Goal: Task Accomplishment & Management: Complete application form

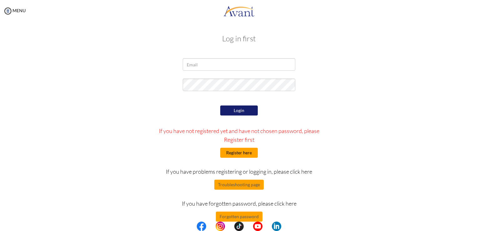
click at [249, 150] on button "Register here" at bounding box center [239, 153] width 38 height 10
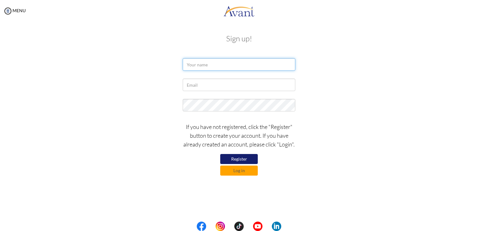
click at [210, 61] on input "text" at bounding box center [239, 64] width 113 height 13
type input "BABY KATE"
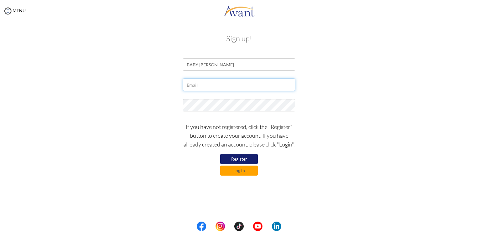
click at [210, 88] on input "text" at bounding box center [239, 84] width 113 height 13
type input "[EMAIL_ADDRESS][DOMAIN_NAME]"
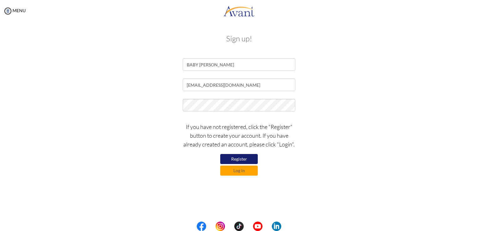
click at [250, 157] on button "Register" at bounding box center [239, 159] width 38 height 10
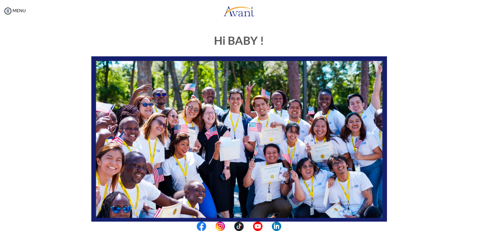
scroll to position [116, 0]
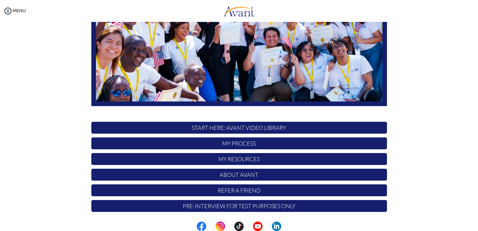
click at [258, 125] on p "START HERE: Avant Video Library" at bounding box center [239, 128] width 296 height 12
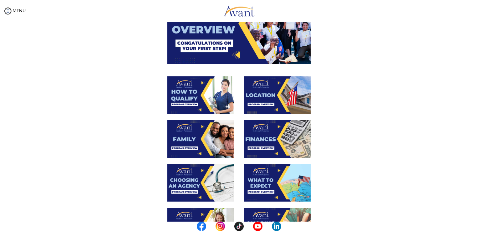
scroll to position [0, 0]
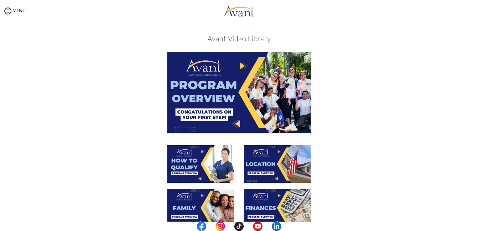
click at [220, 103] on img at bounding box center [238, 92] width 143 height 80
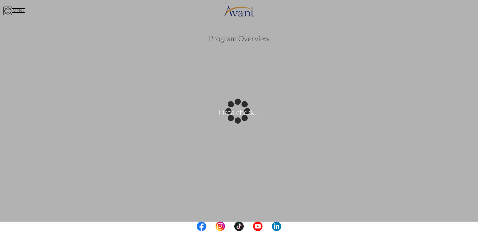
click at [8, 11] on body "Data check... Maintenance break. Please come back in 2 hours. MENU My Status Wh…" at bounding box center [239, 115] width 478 height 231
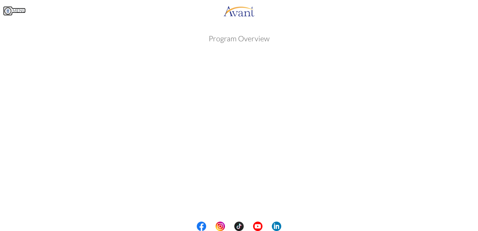
click at [14, 10] on link "MENU" at bounding box center [14, 10] width 23 height 5
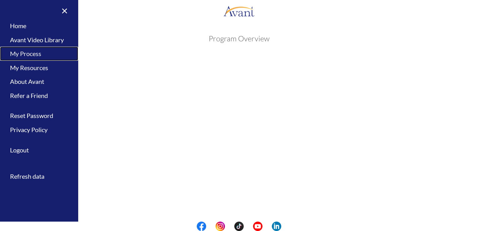
click at [26, 52] on link "My Process" at bounding box center [39, 54] width 78 height 14
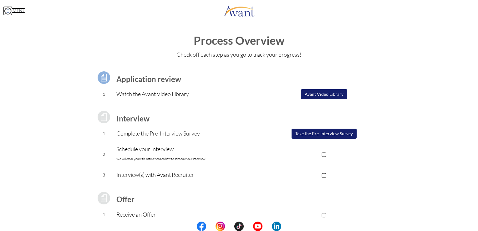
click at [7, 9] on img at bounding box center [7, 10] width 9 height 9
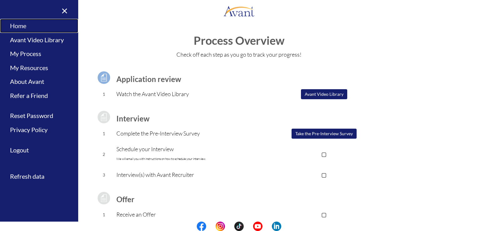
click at [18, 24] on link "Home" at bounding box center [39, 26] width 78 height 14
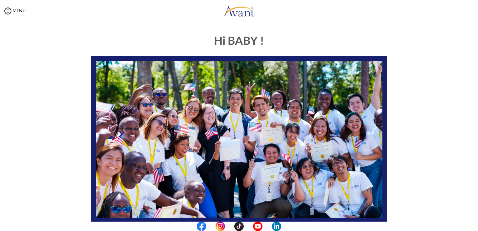
scroll to position [116, 0]
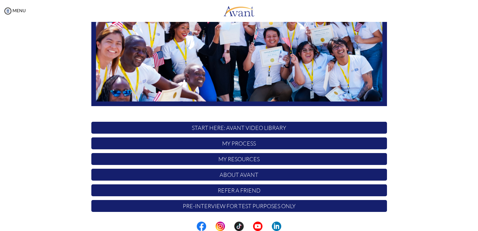
click at [249, 126] on p "START HERE: Avant Video Library" at bounding box center [239, 128] width 296 height 12
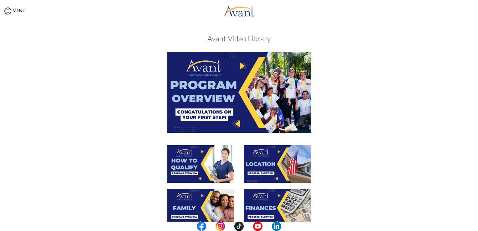
click at [225, 94] on img at bounding box center [238, 92] width 143 height 80
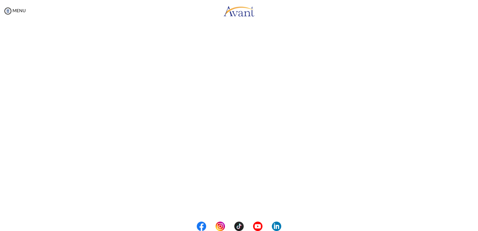
scroll to position [76, 0]
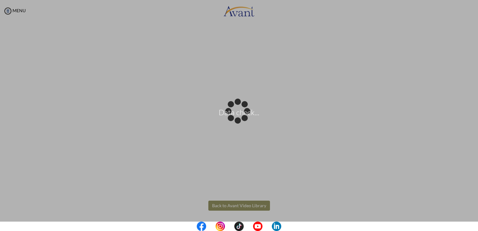
click at [228, 206] on body "Data check... Maintenance break. Please come back in 2 hours. MENU My Status Wh…" at bounding box center [239, 115] width 478 height 231
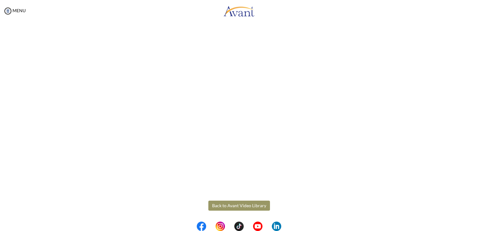
click at [230, 203] on button "Back to Avant Video Library" at bounding box center [239, 205] width 62 height 10
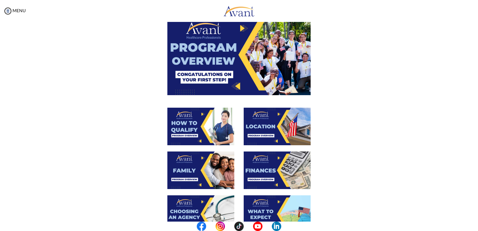
scroll to position [38, 0]
click at [195, 122] on img at bounding box center [200, 127] width 67 height 38
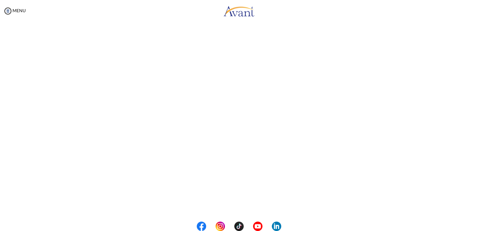
scroll to position [76, 0]
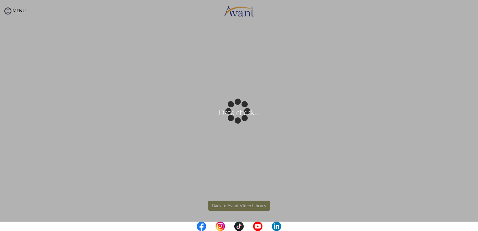
click at [256, 206] on body "Data check... Maintenance break. Please come back in 2 hours. MENU My Status Wh…" at bounding box center [239, 115] width 478 height 231
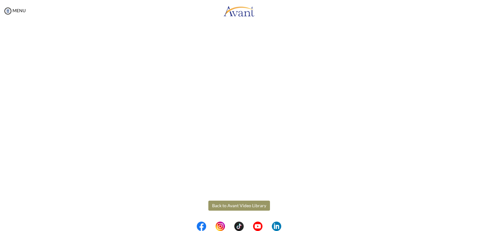
click at [233, 205] on button "Back to Avant Video Library" at bounding box center [239, 205] width 62 height 10
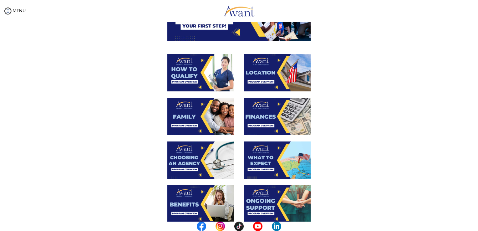
scroll to position [88, 0]
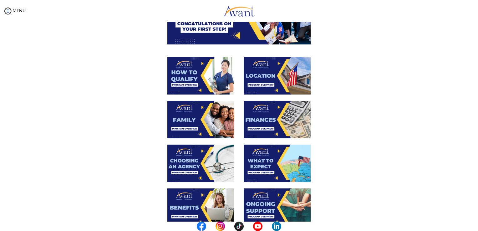
click at [266, 78] on img at bounding box center [277, 76] width 67 height 38
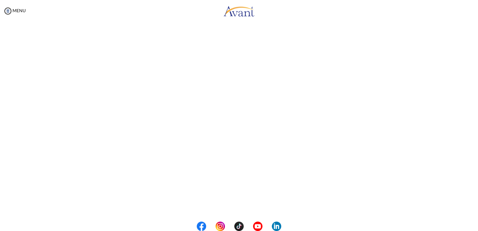
scroll to position [76, 0]
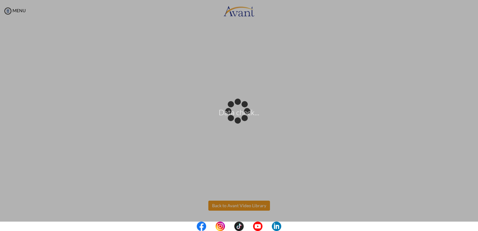
click at [230, 206] on body "Data check... Maintenance break. Please come back in 2 hours. MENU My Status Wh…" at bounding box center [239, 115] width 478 height 231
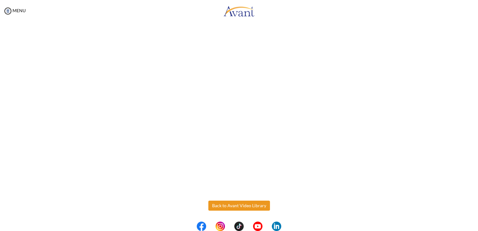
click at [230, 206] on button "Back to Avant Video Library" at bounding box center [239, 205] width 62 height 10
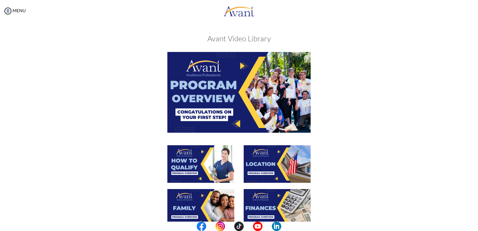
scroll to position [75, 0]
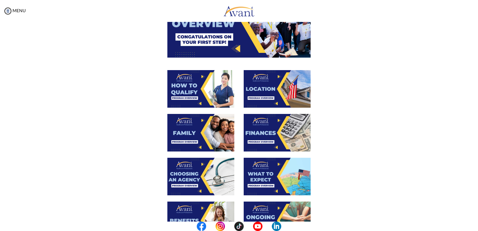
click at [187, 142] on img at bounding box center [200, 133] width 67 height 38
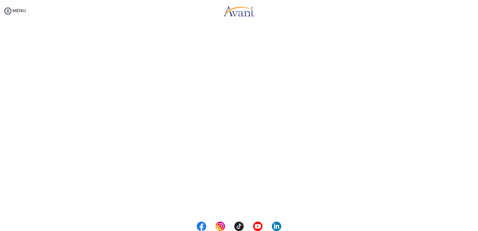
scroll to position [143, 0]
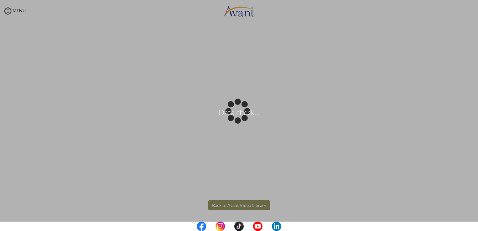
click at [250, 203] on body "Data check... Maintenance break. Please come back in 2 hours. MENU My Status Wh…" at bounding box center [239, 115] width 478 height 231
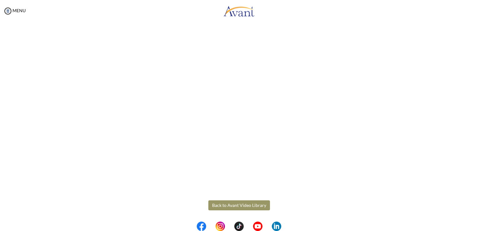
click at [234, 201] on button "Back to Avant Video Library" at bounding box center [239, 205] width 62 height 10
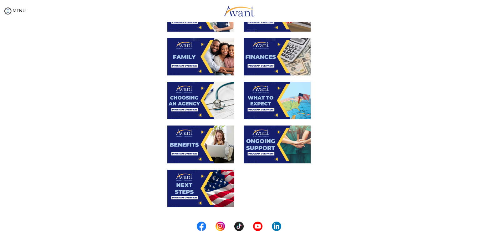
scroll to position [151, 0]
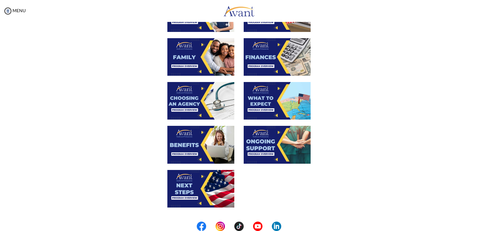
click at [262, 60] on img at bounding box center [277, 57] width 67 height 38
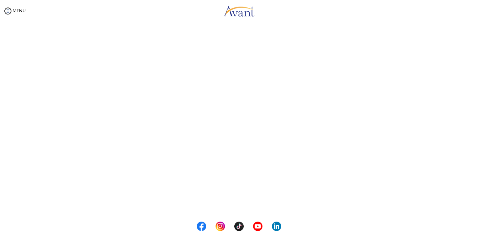
scroll to position [76, 0]
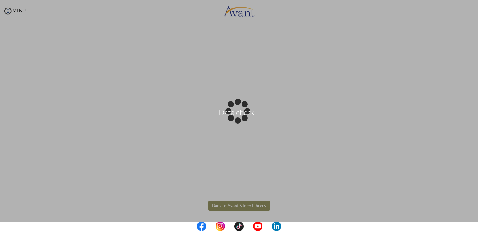
click at [253, 202] on body "Data check... Maintenance break. Please come back in 2 hours. MENU My Status Wh…" at bounding box center [239, 115] width 478 height 231
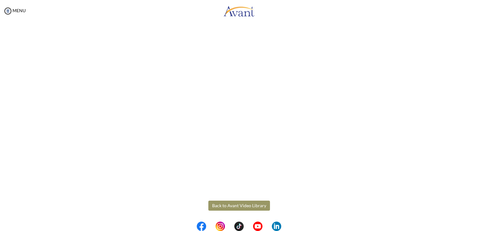
click at [221, 207] on button "Back to Avant Video Library" at bounding box center [239, 205] width 62 height 10
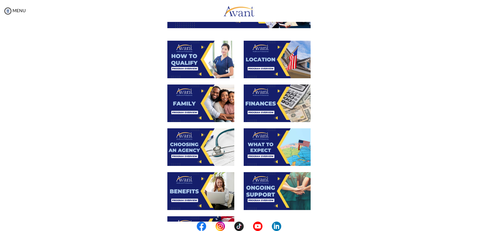
scroll to position [107, 0]
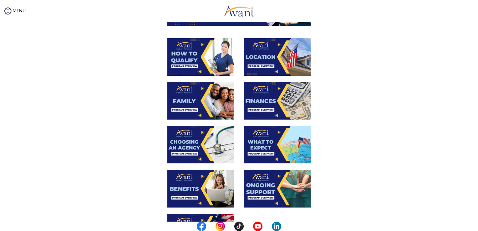
click at [198, 151] on img at bounding box center [200, 145] width 67 height 38
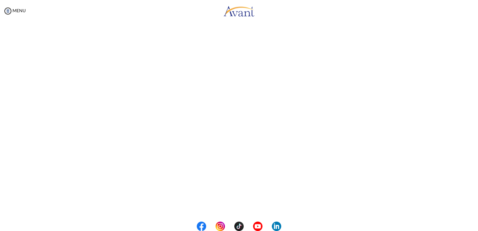
scroll to position [143, 0]
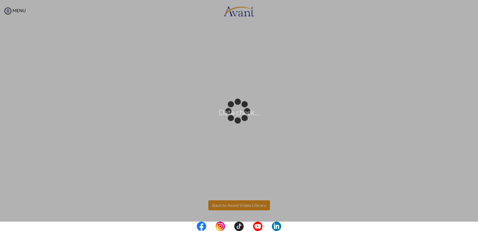
click at [231, 205] on body "Data check... Maintenance break. Please come back in 2 hours. MENU My Status Wh…" at bounding box center [239, 115] width 478 height 231
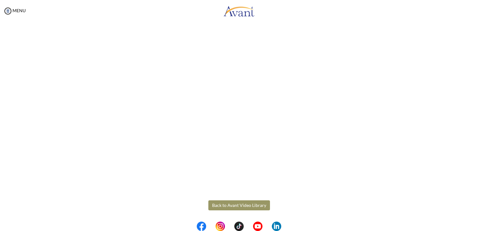
click at [234, 207] on button "Back to Avant Video Library" at bounding box center [239, 205] width 62 height 10
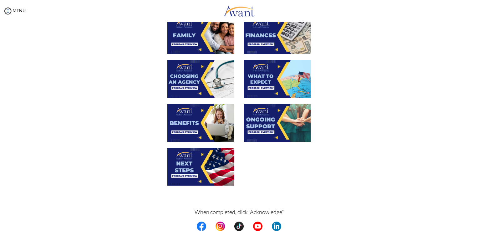
scroll to position [180, 0]
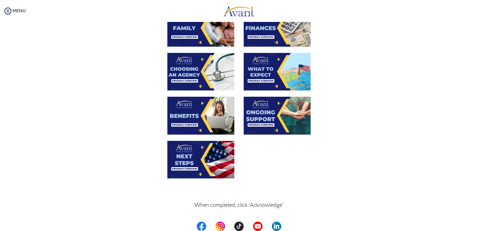
click at [262, 76] on img at bounding box center [277, 72] width 67 height 38
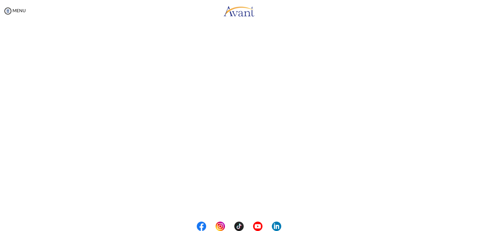
scroll to position [143, 0]
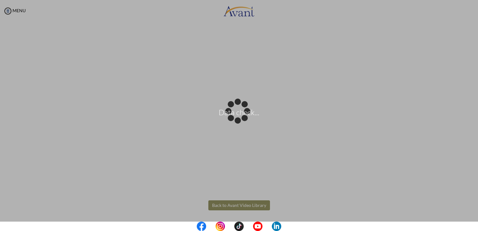
click at [250, 205] on body "Data check... Maintenance break. Please come back in 2 hours. MENU My Status Wh…" at bounding box center [239, 115] width 478 height 231
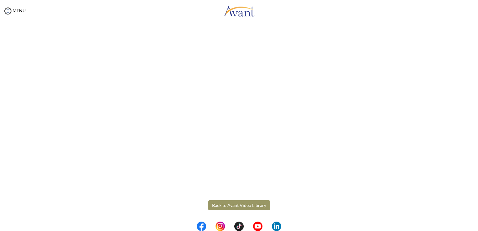
click at [250, 205] on button "Back to Avant Video Library" at bounding box center [239, 205] width 62 height 10
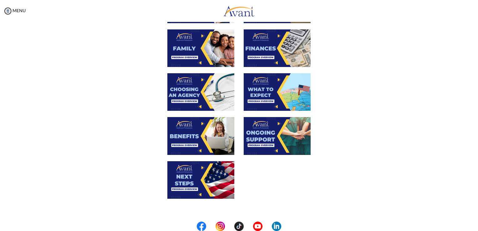
scroll to position [159, 0]
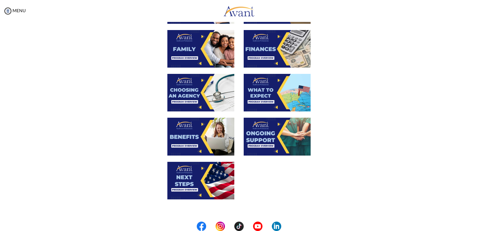
click at [207, 140] on img at bounding box center [200, 137] width 67 height 38
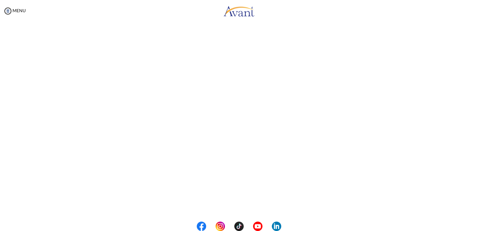
scroll to position [143, 0]
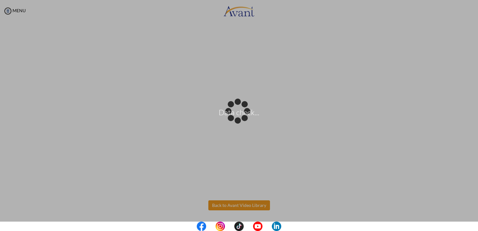
click at [219, 207] on body "Data check... Maintenance break. Please come back in 2 hours. MENU My Status Wh…" at bounding box center [239, 115] width 478 height 231
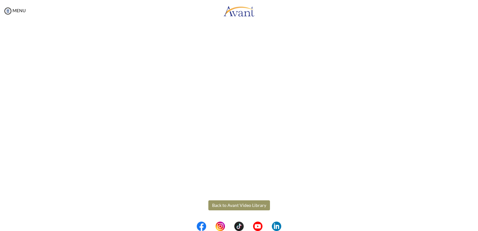
click at [230, 205] on button "Back to Avant Video Library" at bounding box center [239, 205] width 62 height 10
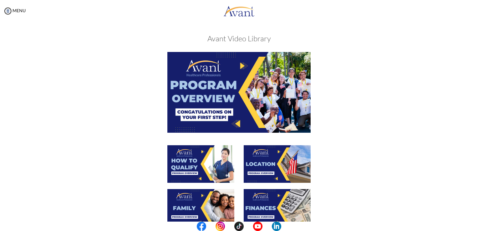
scroll to position [199, 0]
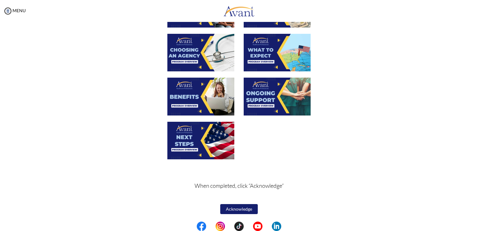
click at [198, 136] on img at bounding box center [200, 141] width 67 height 38
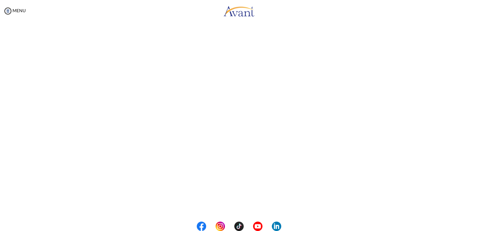
scroll to position [143, 0]
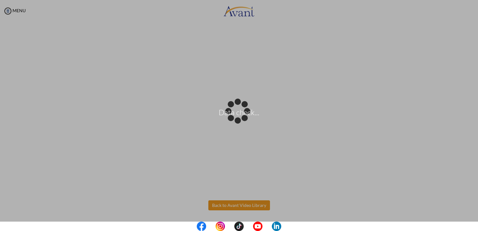
click at [247, 204] on body "Data check... Maintenance break. Please come back in 2 hours. MENU My Status Wh…" at bounding box center [239, 115] width 478 height 231
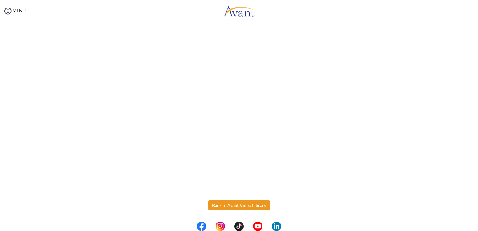
click at [247, 204] on button "Back to Avant Video Library" at bounding box center [239, 205] width 62 height 10
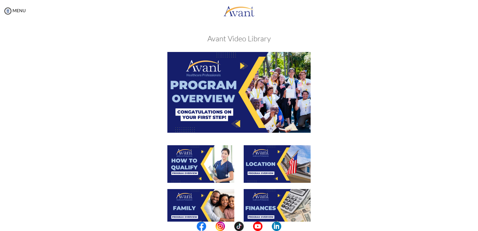
scroll to position [199, 0]
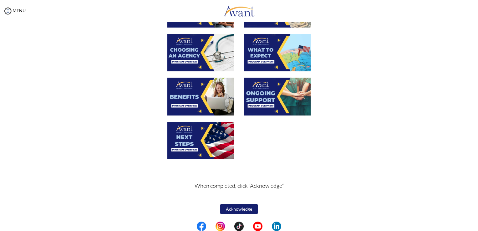
click at [239, 208] on button "Acknowledge" at bounding box center [239, 209] width 38 height 10
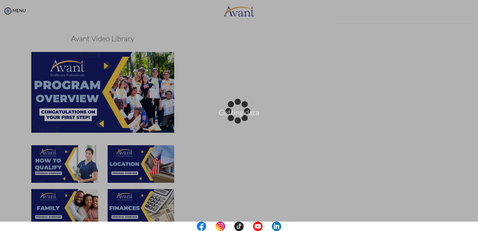
scroll to position [200, 0]
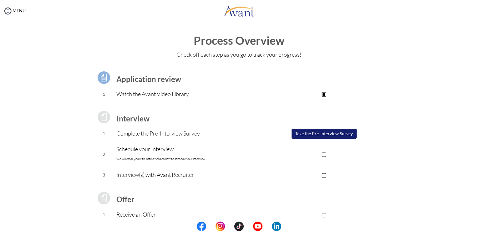
click at [321, 154] on p "▢" at bounding box center [323, 153] width 125 height 9
click at [321, 174] on p "▢" at bounding box center [323, 174] width 125 height 9
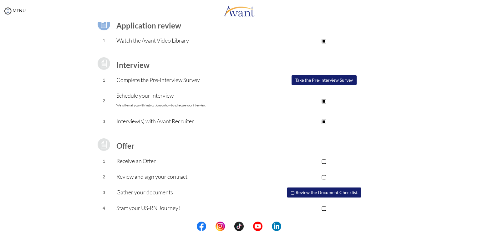
scroll to position [53, 0]
click at [328, 81] on button "Take the Pre-Interview Survey" at bounding box center [323, 80] width 65 height 10
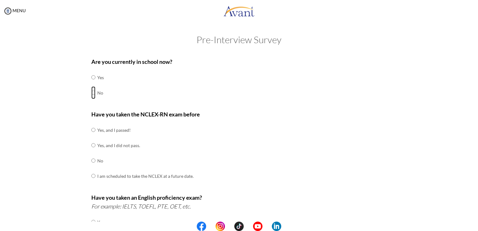
click at [92, 93] on input "radio" at bounding box center [93, 92] width 4 height 13
radio input "true"
click at [91, 160] on input "radio" at bounding box center [93, 160] width 4 height 13
radio input "true"
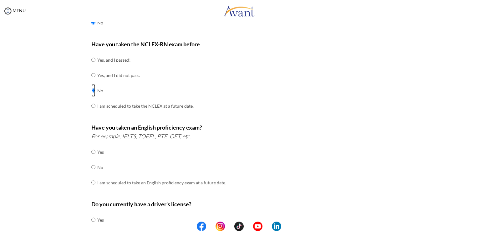
scroll to position [73, 0]
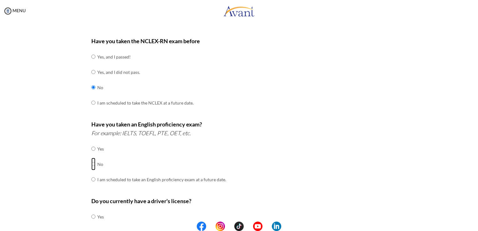
click at [91, 165] on input "radio" at bounding box center [93, 164] width 4 height 13
radio input "true"
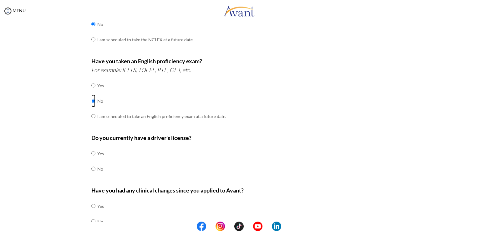
scroll to position [140, 0]
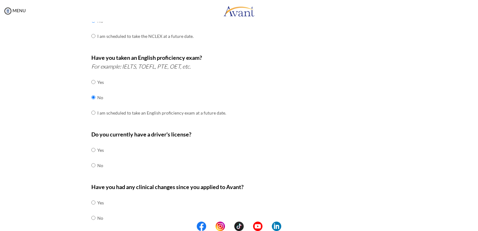
click at [95, 163] on td at bounding box center [96, 165] width 2 height 15
click at [91, 163] on input "radio" at bounding box center [93, 165] width 4 height 13
radio input "true"
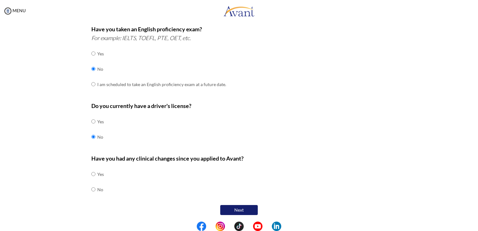
click at [95, 190] on td at bounding box center [96, 189] width 2 height 15
click at [91, 186] on input "radio" at bounding box center [93, 189] width 4 height 13
radio input "true"
click at [246, 212] on button "Next" at bounding box center [239, 210] width 38 height 10
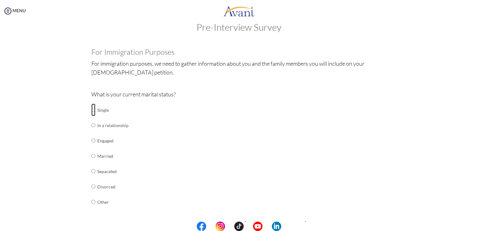
click at [91, 110] on input "radio" at bounding box center [93, 110] width 4 height 13
radio input "true"
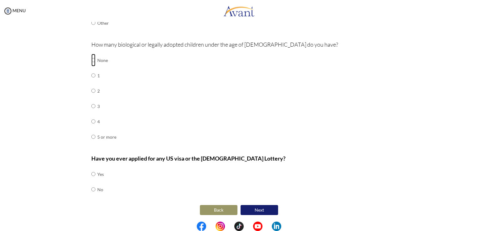
click at [92, 58] on input "radio" at bounding box center [93, 60] width 4 height 13
radio input "true"
click at [92, 189] on input "radio" at bounding box center [93, 189] width 4 height 13
radio input "true"
click at [262, 210] on button "Next" at bounding box center [259, 210] width 38 height 10
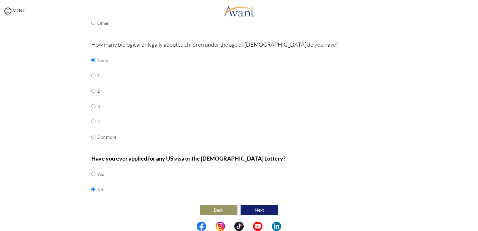
scroll to position [13, 0]
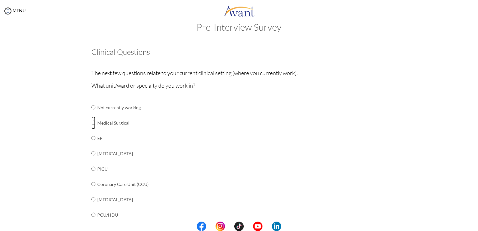
click at [91, 123] on input "radio" at bounding box center [93, 122] width 4 height 13
radio input "true"
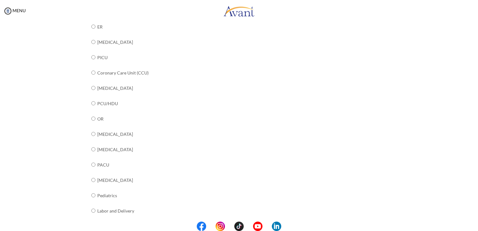
scroll to position [221, 0]
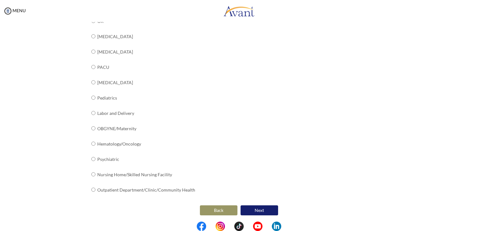
click at [247, 205] on button "Next" at bounding box center [259, 210] width 38 height 10
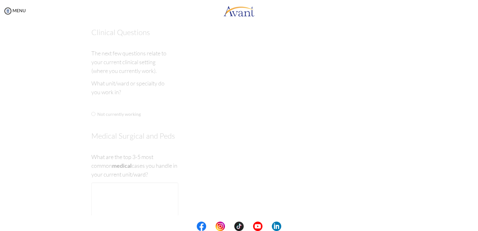
scroll to position [0, 0]
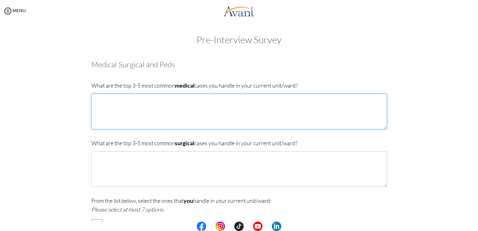
click at [204, 111] on textarea at bounding box center [239, 112] width 296 height 36
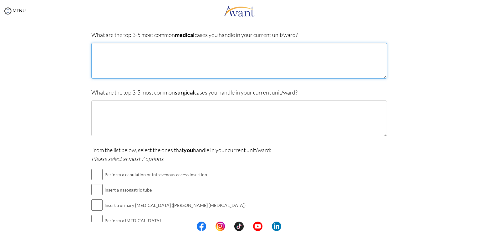
scroll to position [53, 0]
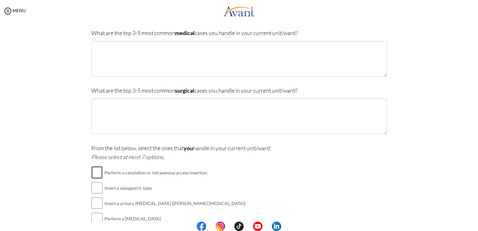
click at [97, 169] on input "checkbox" at bounding box center [96, 172] width 11 height 13
checkbox input "true"
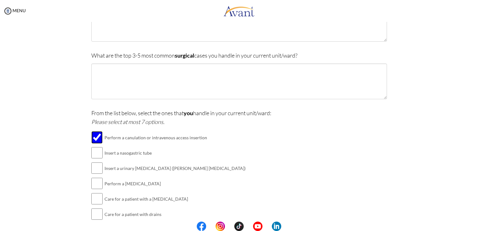
scroll to position [90, 0]
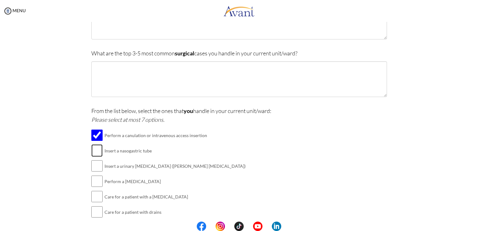
click at [93, 151] on input "checkbox" at bounding box center [96, 150] width 11 height 13
checkbox input "true"
click at [95, 165] on input "checkbox" at bounding box center [96, 165] width 11 height 13
checkbox input "true"
click at [95, 184] on input "checkbox" at bounding box center [96, 181] width 11 height 13
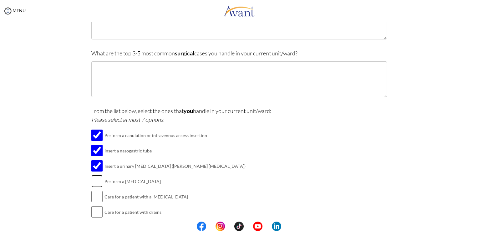
checkbox input "true"
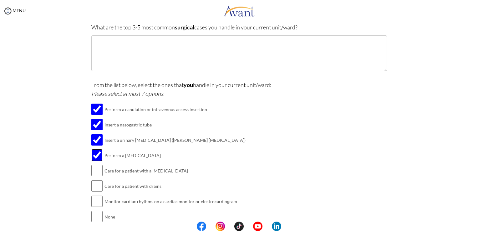
scroll to position [118, 0]
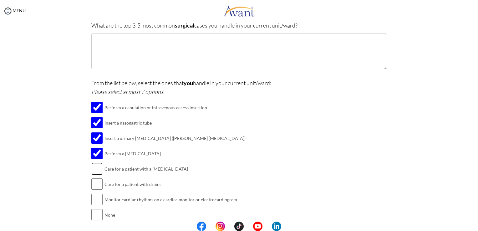
click at [97, 169] on input "checkbox" at bounding box center [96, 168] width 11 height 13
checkbox input "true"
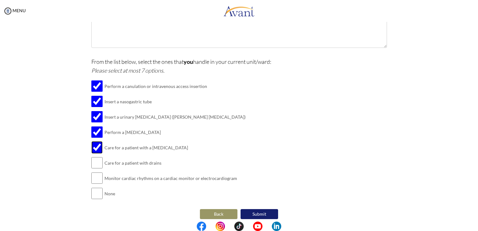
scroll to position [139, 0]
click at [96, 164] on input "checkbox" at bounding box center [96, 162] width 11 height 13
checkbox input "true"
click at [93, 178] on input "checkbox" at bounding box center [96, 178] width 11 height 13
checkbox input "true"
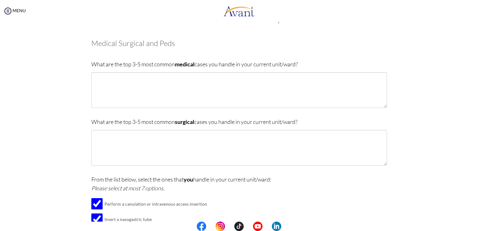
scroll to position [21, 0]
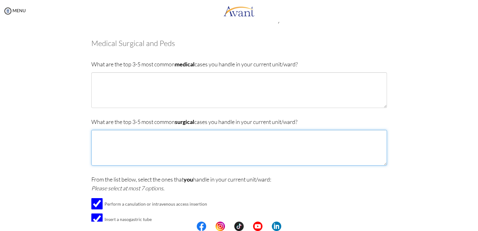
click at [167, 137] on textarea at bounding box center [239, 148] width 296 height 36
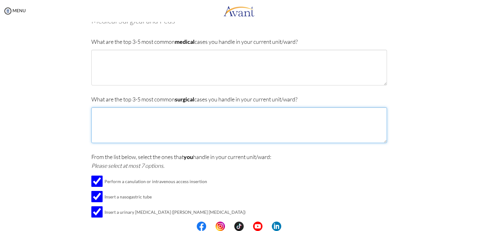
scroll to position [44, 0]
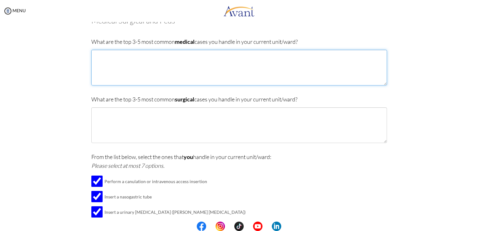
click at [139, 68] on textarea at bounding box center [239, 68] width 296 height 36
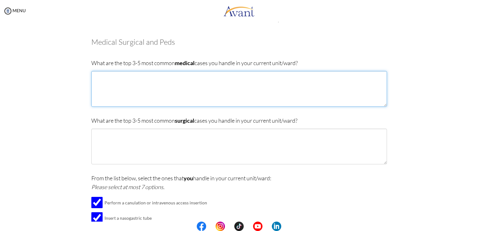
scroll to position [21, 0]
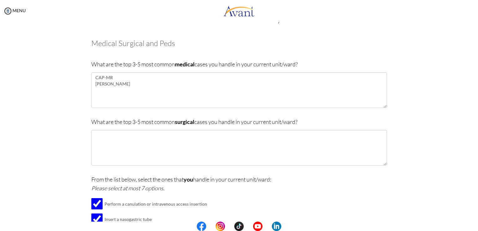
click at [163, 90] on body "Maintenance break. Please come back in 2 hours. MENU My Status What is the next…" at bounding box center [239, 115] width 478 height 231
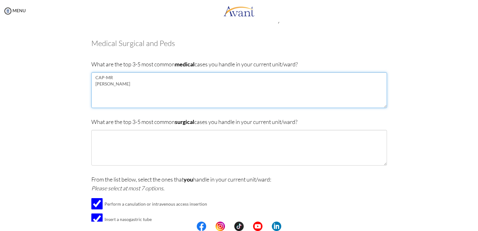
click at [98, 97] on textarea "CAP-MR [PERSON_NAME]" at bounding box center [239, 90] width 296 height 36
click at [116, 85] on textarea "CAP-MR CKD [MEDICAL_DATA] [MEDICAL_DATA] Mellitus" at bounding box center [239, 90] width 296 height 36
type textarea "CAP-MR [PERSON_NAME] UTI [MEDICAL_DATA] [MEDICAL_DATA] Mellitus"
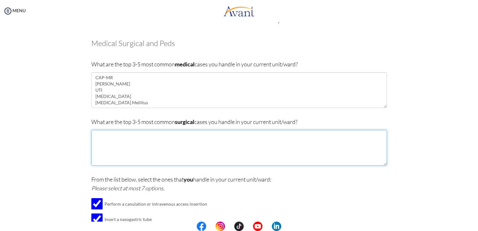
click at [116, 146] on textarea at bounding box center [239, 148] width 296 height 36
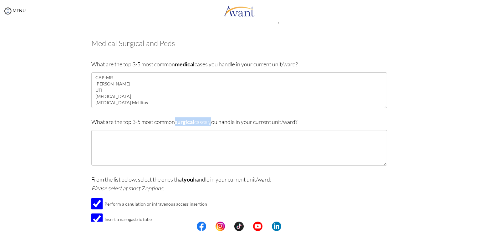
drag, startPoint x: 174, startPoint y: 121, endPoint x: 210, endPoint y: 123, distance: 36.7
click at [210, 123] on p "What are the top 3-5 most common surgical cases you handle in your current unit…" at bounding box center [239, 121] width 296 height 9
copy p "surgical cases"
click at [196, 127] on div "What are the top 3-5 most common surgical cases you handle in your current unit…" at bounding box center [239, 144] width 296 height 54
drag, startPoint x: 176, startPoint y: 122, endPoint x: 305, endPoint y: 123, distance: 128.8
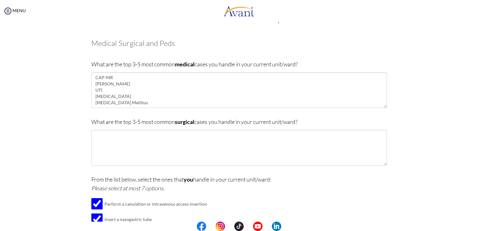
click at [305, 123] on p "What are the top 3-5 most common surgical cases you handle in your current unit…" at bounding box center [239, 121] width 296 height 9
click at [183, 124] on b "surgical" at bounding box center [184, 121] width 19 height 7
drag, startPoint x: 174, startPoint y: 122, endPoint x: 326, endPoint y: 124, distance: 152.6
click at [326, 124] on p "What are the top 3-5 most common surgical cases you handle in your current unit…" at bounding box center [239, 121] width 296 height 9
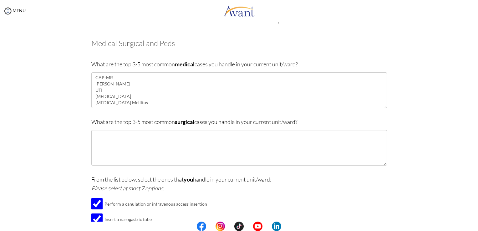
copy p "surgical cases you handle in your current unit/[PERSON_NAME]?"
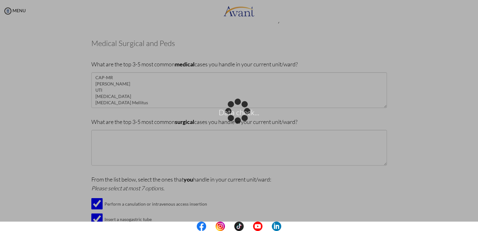
click at [139, 151] on body "Data check... Maintenance break. Please come back in 2 hours. MENU My Status Wh…" at bounding box center [239, 115] width 478 height 231
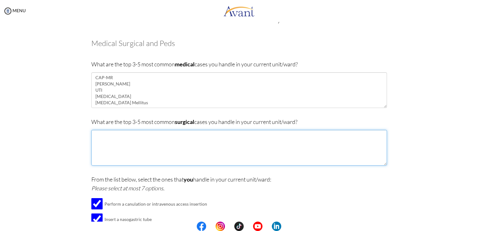
click at [129, 142] on textarea at bounding box center [239, 148] width 296 height 36
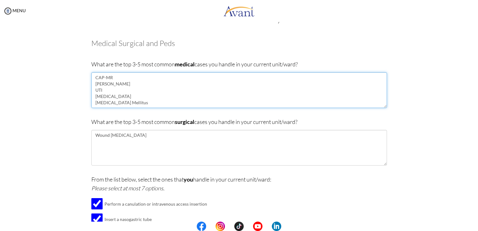
click at [153, 101] on textarea "CAP-MR [PERSON_NAME] UTI [MEDICAL_DATA] [MEDICAL_DATA] Mellitus" at bounding box center [239, 90] width 296 height 36
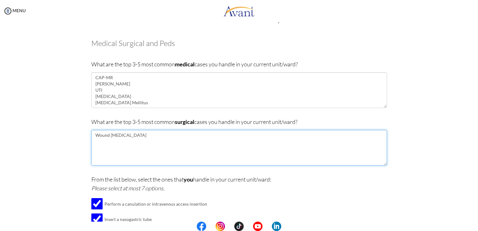
click at [140, 136] on textarea "Wound [MEDICAL_DATA]" at bounding box center [239, 148] width 296 height 36
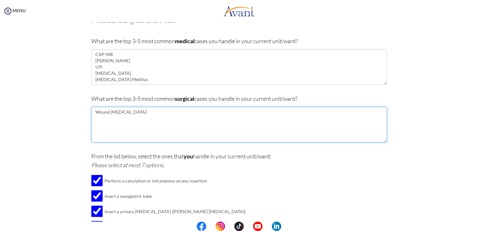
scroll to position [0, 0]
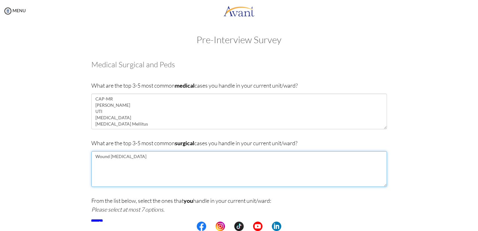
click at [160, 168] on textarea "Wound [MEDICAL_DATA]" at bounding box center [239, 169] width 296 height 36
click at [148, 178] on textarea "Wound [MEDICAL_DATA]" at bounding box center [239, 169] width 296 height 36
paste textarea "Patient with [MEDICAL_DATA] drainage (post-CTT) for [MEDICAL_DATA] / [MEDICAL_D…"
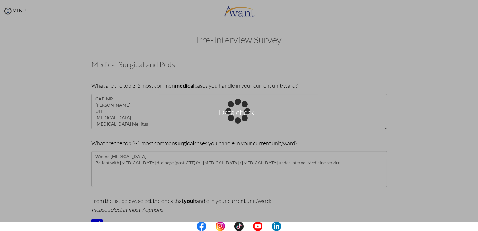
click at [231, 171] on body "Data check... Maintenance break. Please come back in 2 hours. MENU My Status Wh…" at bounding box center [239, 115] width 478 height 231
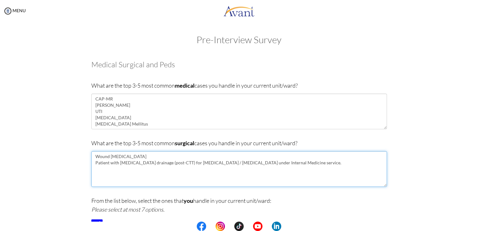
click at [176, 176] on textarea "Wound [MEDICAL_DATA] Patient with [MEDICAL_DATA] drainage (post-CTT) for [MEDIC…" at bounding box center [239, 169] width 296 height 36
paste textarea "Patient with [MEDICAL_DATA] on pigtail [MEDICAL_DATA] drainage (post-[MEDICAL_D…"
click at [243, 164] on textarea "Wound [MEDICAL_DATA] Patient with [MEDICAL_DATA] drainage (post-CTT) for [MEDIC…" at bounding box center [239, 169] width 296 height 36
click at [291, 161] on textarea "Wound [MEDICAL_DATA] Patient with [MEDICAL_DATA] drainage (post-CTT) for [MEDIC…" at bounding box center [239, 169] width 296 height 36
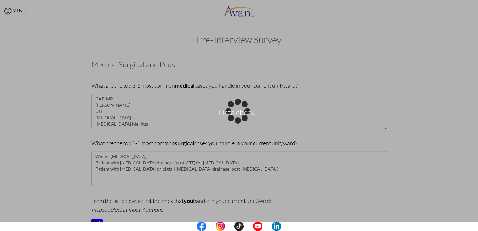
click at [252, 160] on body "Data check... Maintenance break. Please come back in 2 hours. MENU My Status Wh…" at bounding box center [239, 115] width 478 height 231
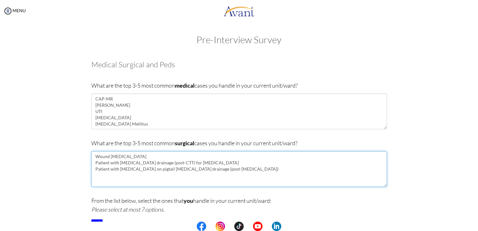
click at [245, 170] on textarea "Wound [MEDICAL_DATA] Patient with [MEDICAL_DATA] drainage (post-CTT) for [MEDIC…" at bounding box center [239, 169] width 296 height 36
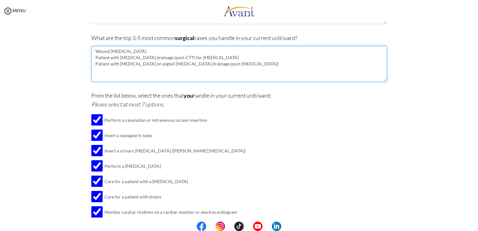
scroll to position [102, 0]
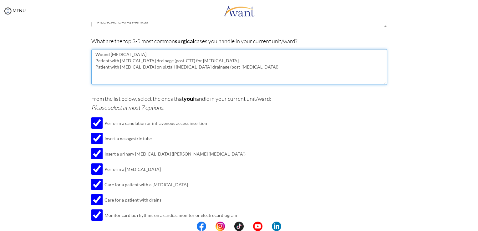
click at [252, 75] on textarea "Wound [MEDICAL_DATA] Patient with [MEDICAL_DATA] drainage (post-CTT) for [MEDIC…" at bounding box center [239, 67] width 296 height 36
paste textarea "Post-[MEDICAL_DATA] of [MEDICAL_DATA]"
paste textarea "Post-[MEDICAL_DATA] (secondary to [MEDICAL_DATA])"
click at [103, 73] on textarea "Wound [MEDICAL_DATA] Patient with [MEDICAL_DATA] drainage (post-CTT) for [MEDIC…" at bounding box center [239, 67] width 296 height 36
click at [103, 80] on textarea "Wound [MEDICAL_DATA] Patient with [MEDICAL_DATA] drainage (post-CTT) for [MEDIC…" at bounding box center [239, 67] width 296 height 36
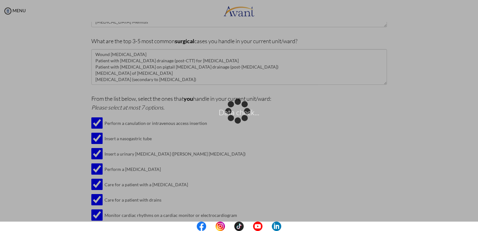
click at [235, 111] on div "Data check..." at bounding box center [239, 115] width 9 height 9
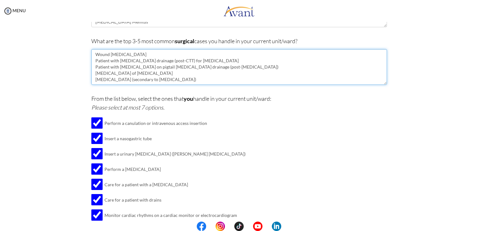
click at [93, 74] on textarea "Wound [MEDICAL_DATA] Patient with [MEDICAL_DATA] drainage (post-CTT) for [MEDIC…" at bounding box center [239, 67] width 296 height 36
click at [93, 80] on textarea "Wound [MEDICAL_DATA] Patient with [MEDICAL_DATA] drainage (post-CTT) for [MEDIC…" at bounding box center [239, 67] width 296 height 36
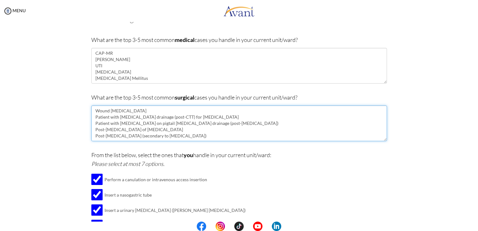
scroll to position [143, 0]
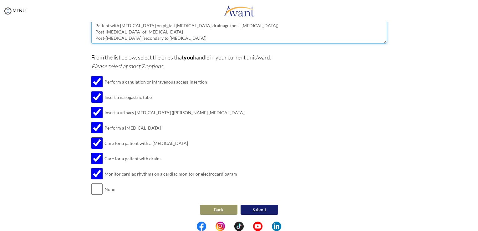
type textarea "Wound [MEDICAL_DATA] Patient with [MEDICAL_DATA] drainage (post-CTT) for [MEDIC…"
click at [250, 209] on button "Submit" at bounding box center [259, 210] width 38 height 10
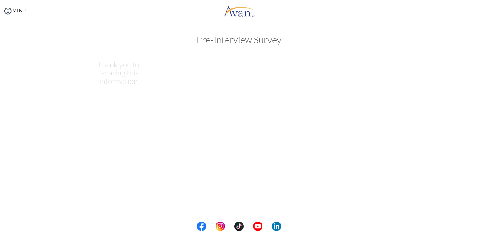
scroll to position [0, 0]
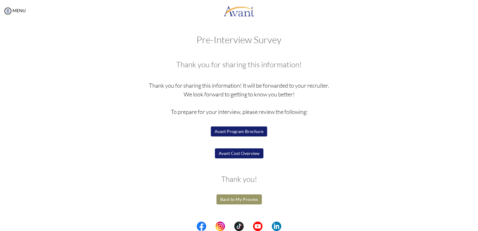
click at [235, 197] on button "Back to My Process" at bounding box center [238, 199] width 45 height 10
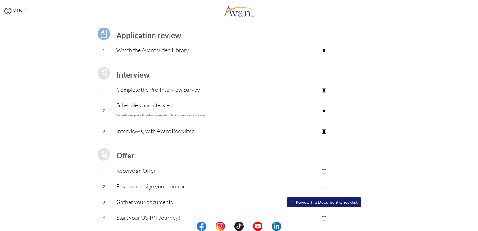
scroll to position [44, 0]
click at [171, 116] on font "We will email you with instructions on how to schedule your interview." at bounding box center [160, 115] width 89 height 4
click at [323, 131] on p "▣" at bounding box center [323, 130] width 125 height 9
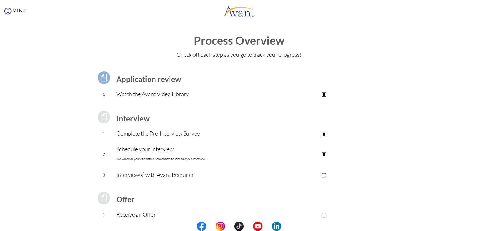
scroll to position [53, 0]
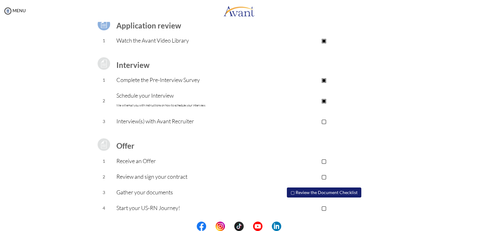
click at [341, 188] on button "▢ Review the Document Checklist" at bounding box center [324, 192] width 74 height 10
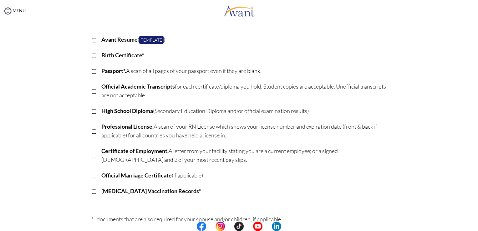
scroll to position [0, 0]
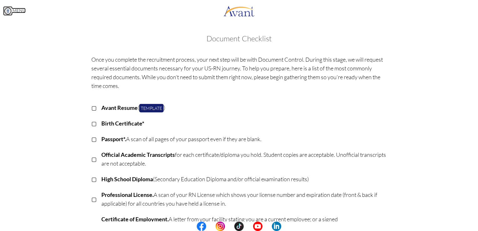
click at [20, 11] on link "MENU" at bounding box center [14, 10] width 23 height 5
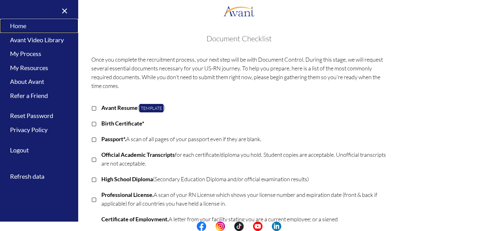
click at [21, 25] on link "Home" at bounding box center [39, 26] width 78 height 14
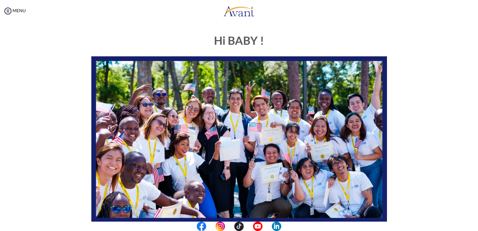
scroll to position [116, 0]
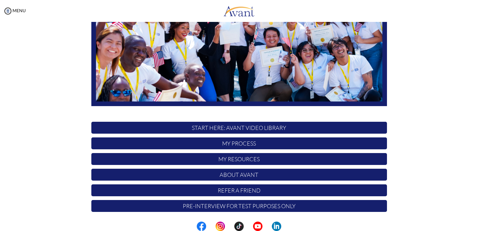
click at [246, 205] on p "Pre-Interview for test purposes only" at bounding box center [239, 206] width 296 height 12
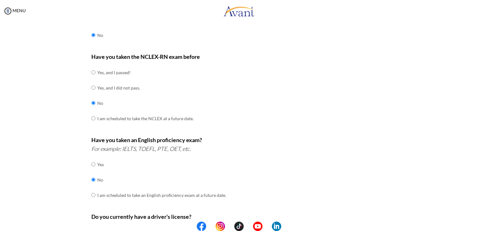
scroll to position [168, 0]
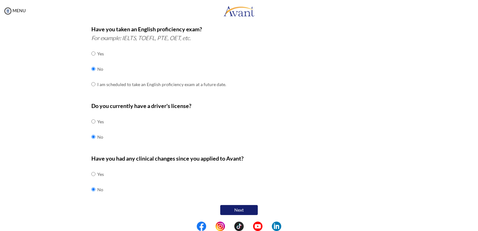
click at [237, 209] on button "Next" at bounding box center [239, 210] width 38 height 10
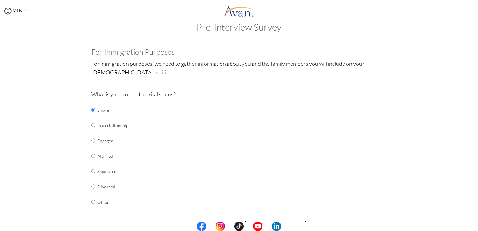
scroll to position [191, 0]
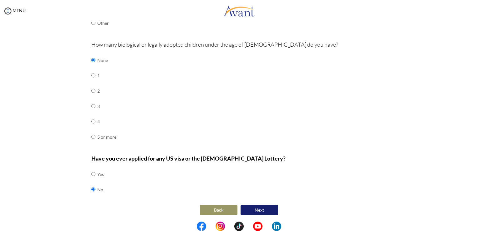
click at [248, 207] on button "Next" at bounding box center [259, 210] width 38 height 10
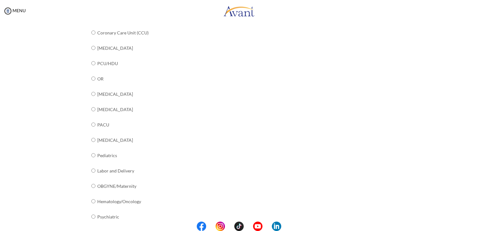
scroll to position [221, 0]
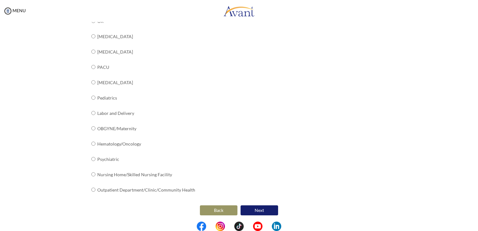
click at [266, 210] on button "Next" at bounding box center [259, 210] width 38 height 10
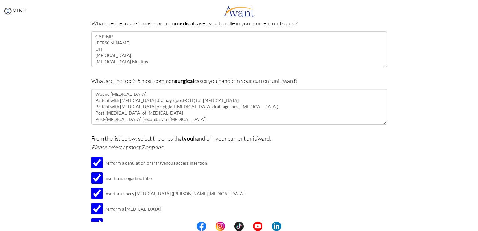
scroll to position [62, 0]
